Goal: Ask a question

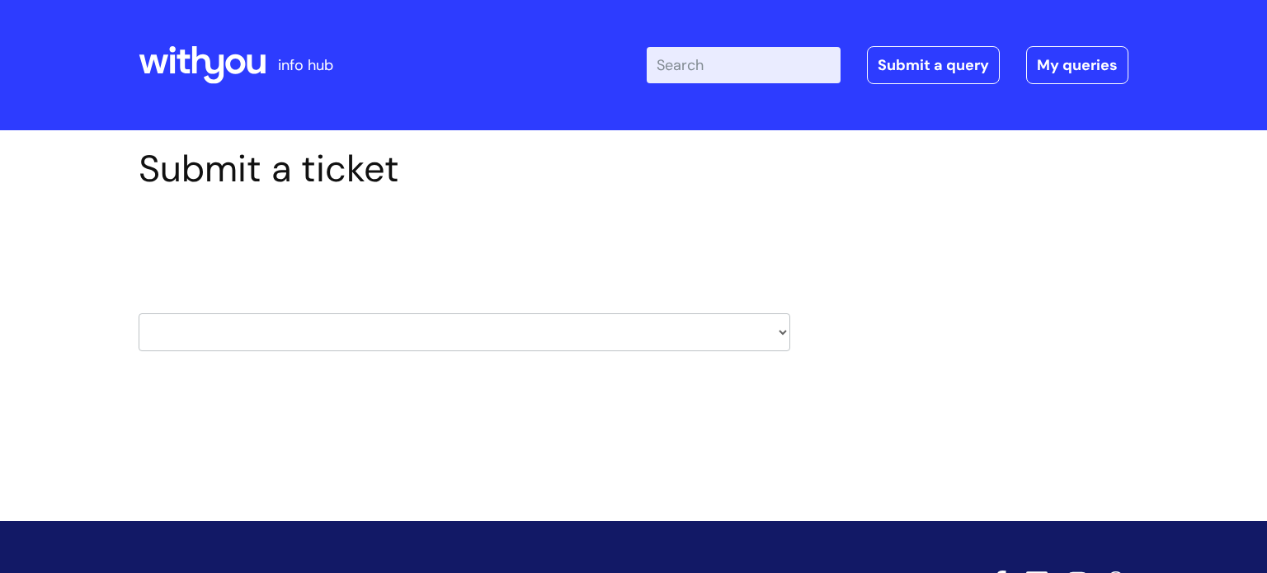
click at [786, 331] on select "HR / People IT and Support Clinical Drug Alerts Finance Accounts Data Support T…" at bounding box center [465, 333] width 652 height 38
click at [786, 337] on select "HR / People IT and Support Clinical Drug Alerts Finance Accounts Data Support T…" at bounding box center [465, 333] width 652 height 38
select select "information_requests_&_reports_-_data_analysts"
click at [139, 314] on select "HR / People IT and Support Clinical Drug Alerts Finance Accounts Data Support T…" at bounding box center [465, 333] width 652 height 38
